Goal: Task Accomplishment & Management: Manage account settings

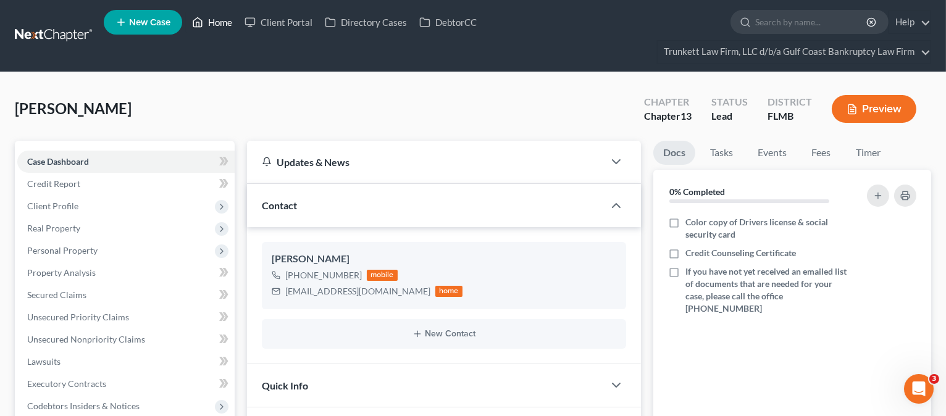
click at [221, 17] on link "Home" at bounding box center [212, 22] width 52 height 22
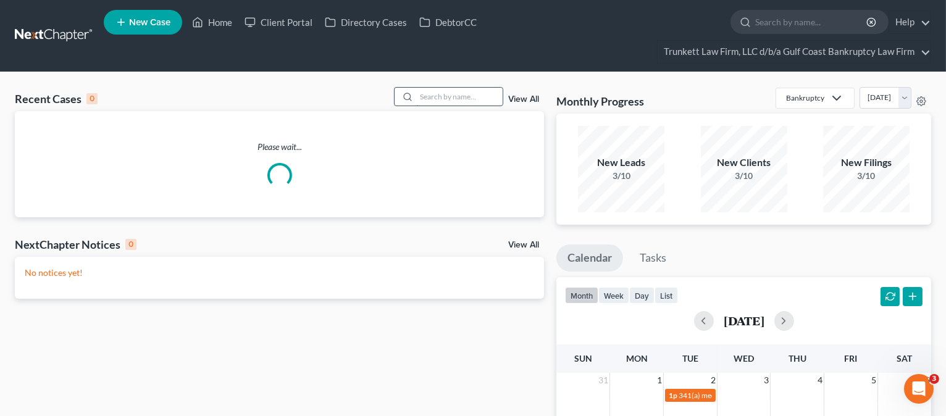
click at [456, 96] on input "search" at bounding box center [459, 97] width 86 height 18
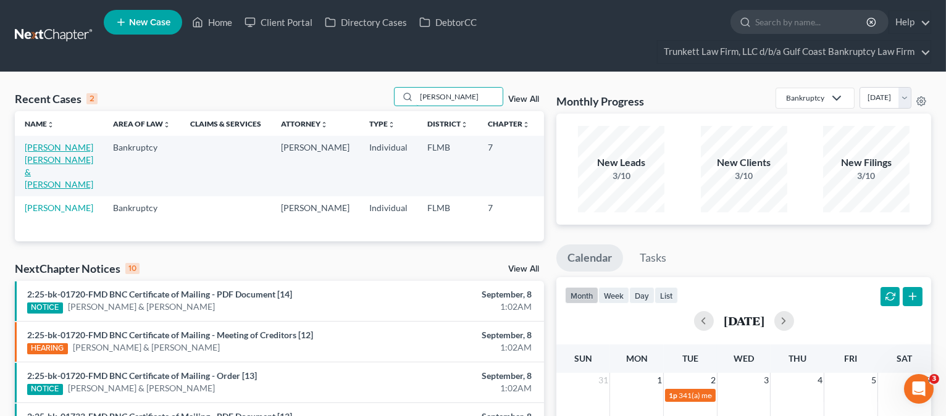
type input "[PERSON_NAME]"
click at [39, 167] on link "[PERSON_NAME] [PERSON_NAME] & [PERSON_NAME]" at bounding box center [59, 166] width 69 height 48
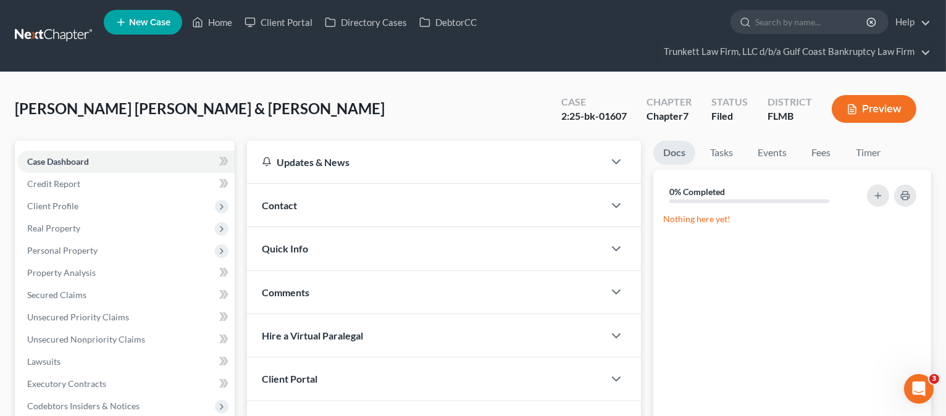
click at [883, 104] on button "Preview" at bounding box center [873, 109] width 85 height 28
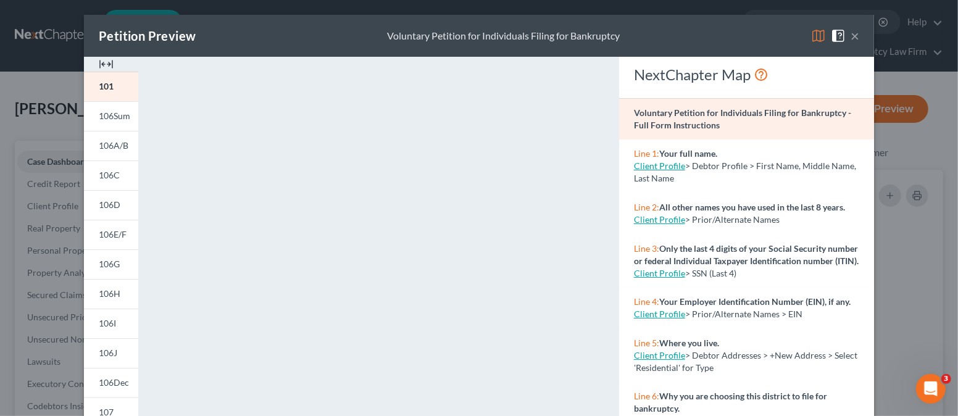
drag, startPoint x: 114, startPoint y: 349, endPoint x: 190, endPoint y: 347, distance: 76.6
click at [114, 349] on link "106J" at bounding box center [111, 353] width 54 height 30
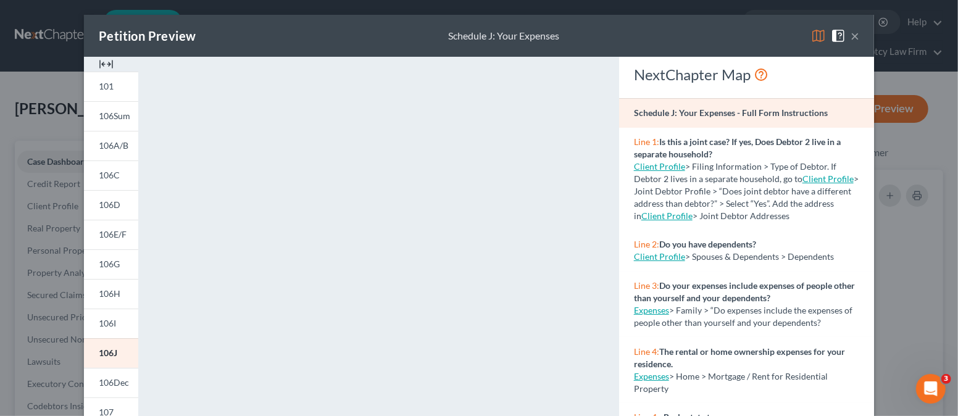
drag, startPoint x: 852, startPoint y: 34, endPoint x: 715, endPoint y: 3, distance: 140.5
click at [852, 34] on button "×" at bounding box center [855, 35] width 9 height 15
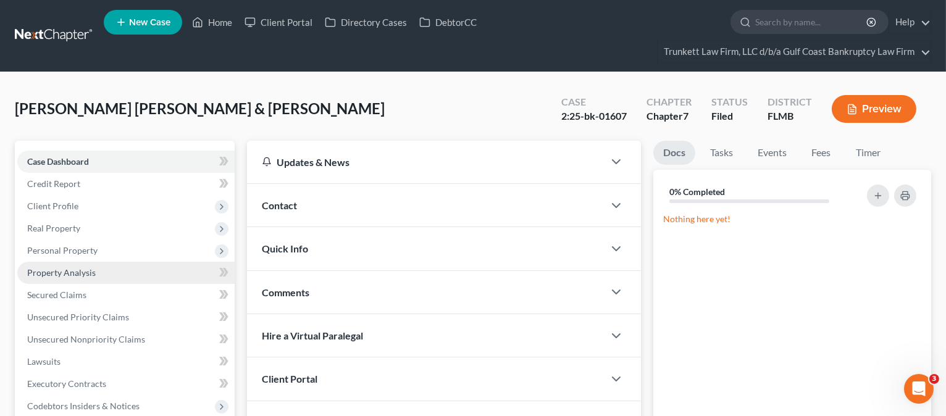
drag, startPoint x: 57, startPoint y: 249, endPoint x: 65, endPoint y: 261, distance: 14.7
click at [58, 249] on span "Personal Property" at bounding box center [62, 250] width 70 height 10
click at [70, 268] on span "Vehicles Owned" at bounding box center [83, 272] width 62 height 10
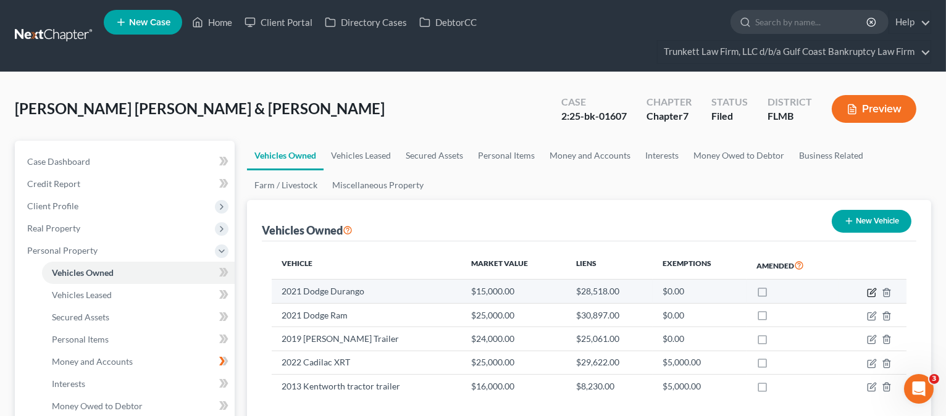
click at [871, 291] on icon "button" at bounding box center [872, 293] width 10 height 10
select select "0"
select select "5"
select select "3"
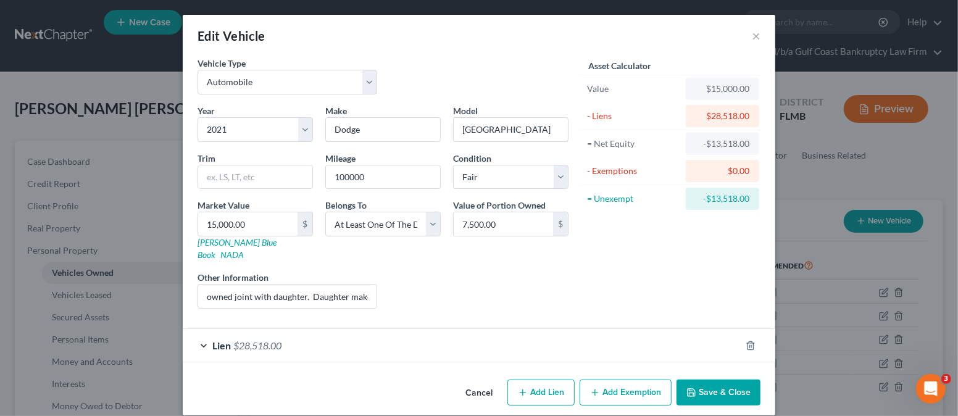
click at [709, 380] on button "Save & Close" at bounding box center [719, 393] width 84 height 26
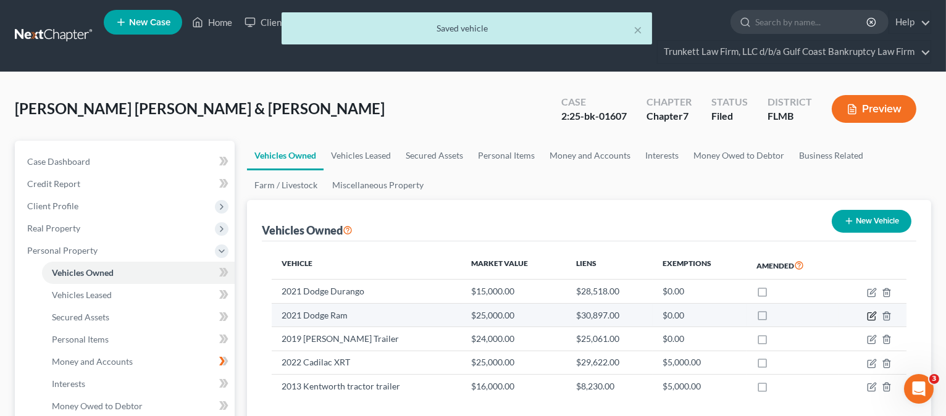
click at [872, 315] on icon "button" at bounding box center [873, 315] width 6 height 6
select select "0"
select select "5"
select select "4"
select select "2"
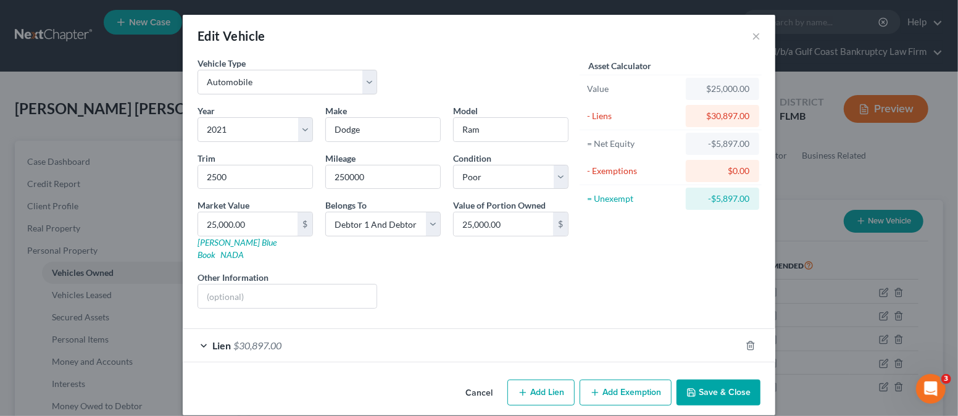
click at [709, 380] on button "Save & Close" at bounding box center [719, 393] width 84 height 26
